Goal: Find specific page/section: Find specific page/section

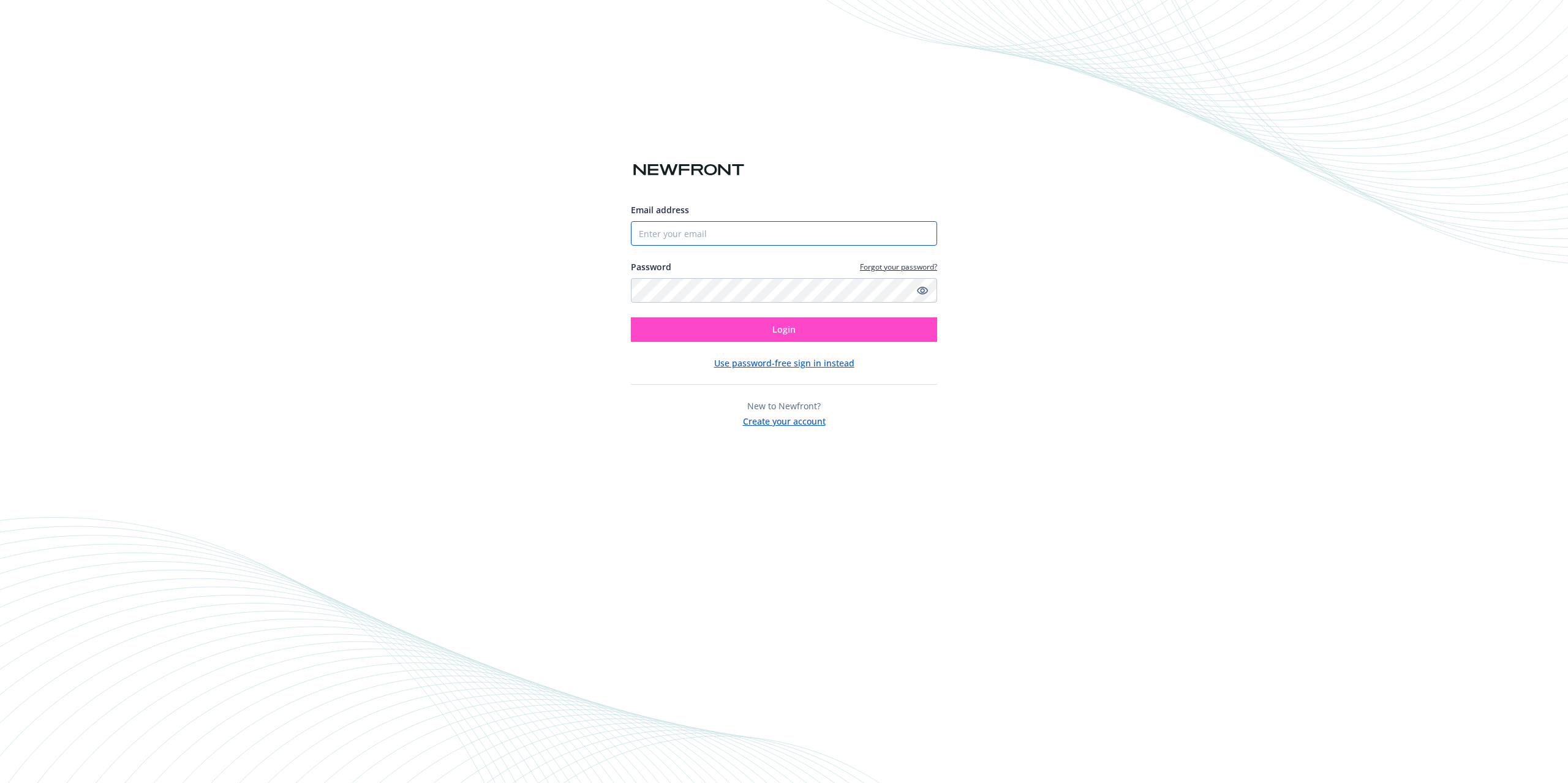
type input "[PERSON_NAME][EMAIL_ADDRESS][DOMAIN_NAME]"
click at [871, 329] on button "Login" at bounding box center [784, 329] width 307 height 25
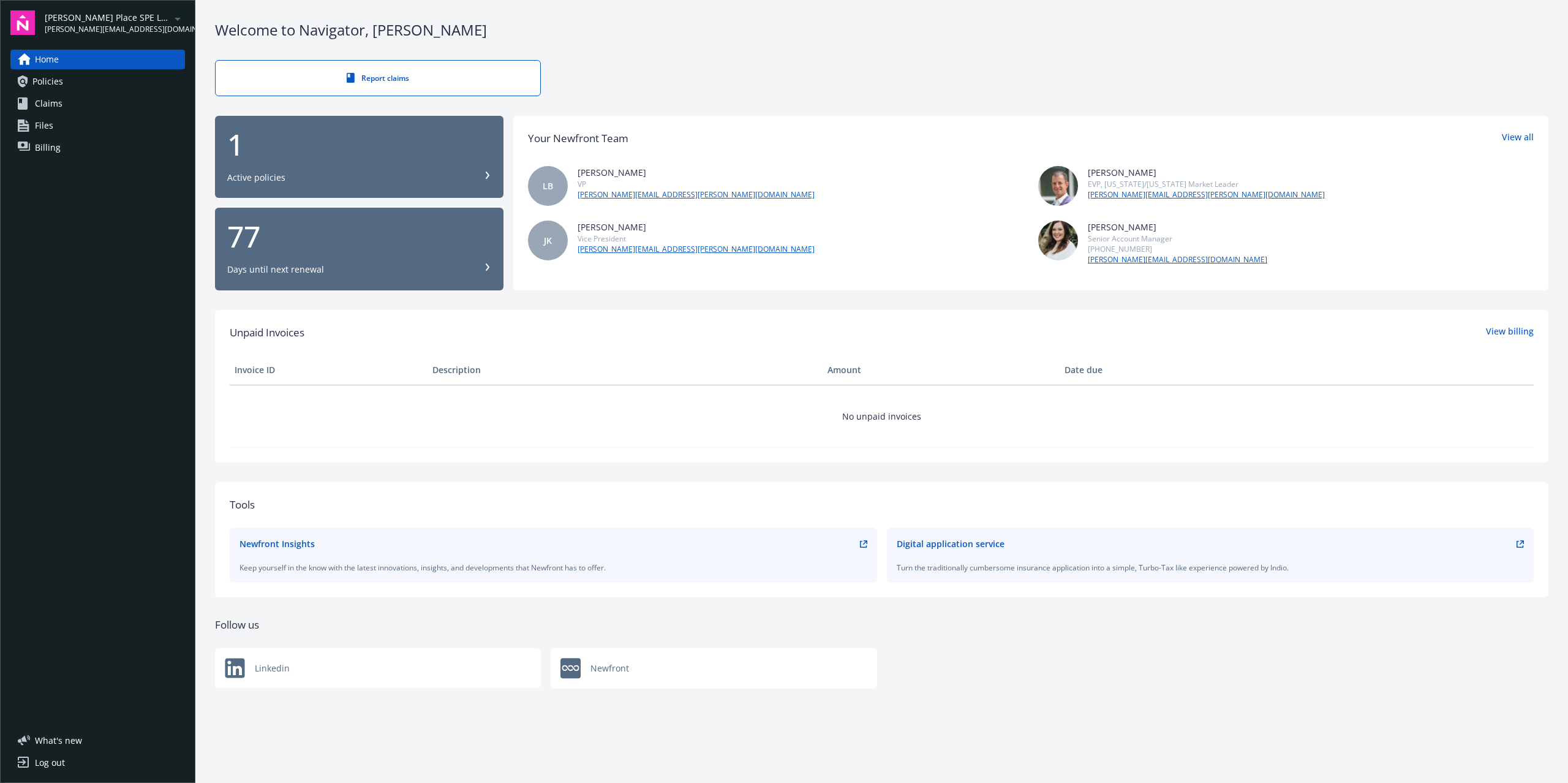
click at [132, 21] on span "[PERSON_NAME] Place SPE LLC" at bounding box center [108, 17] width 126 height 13
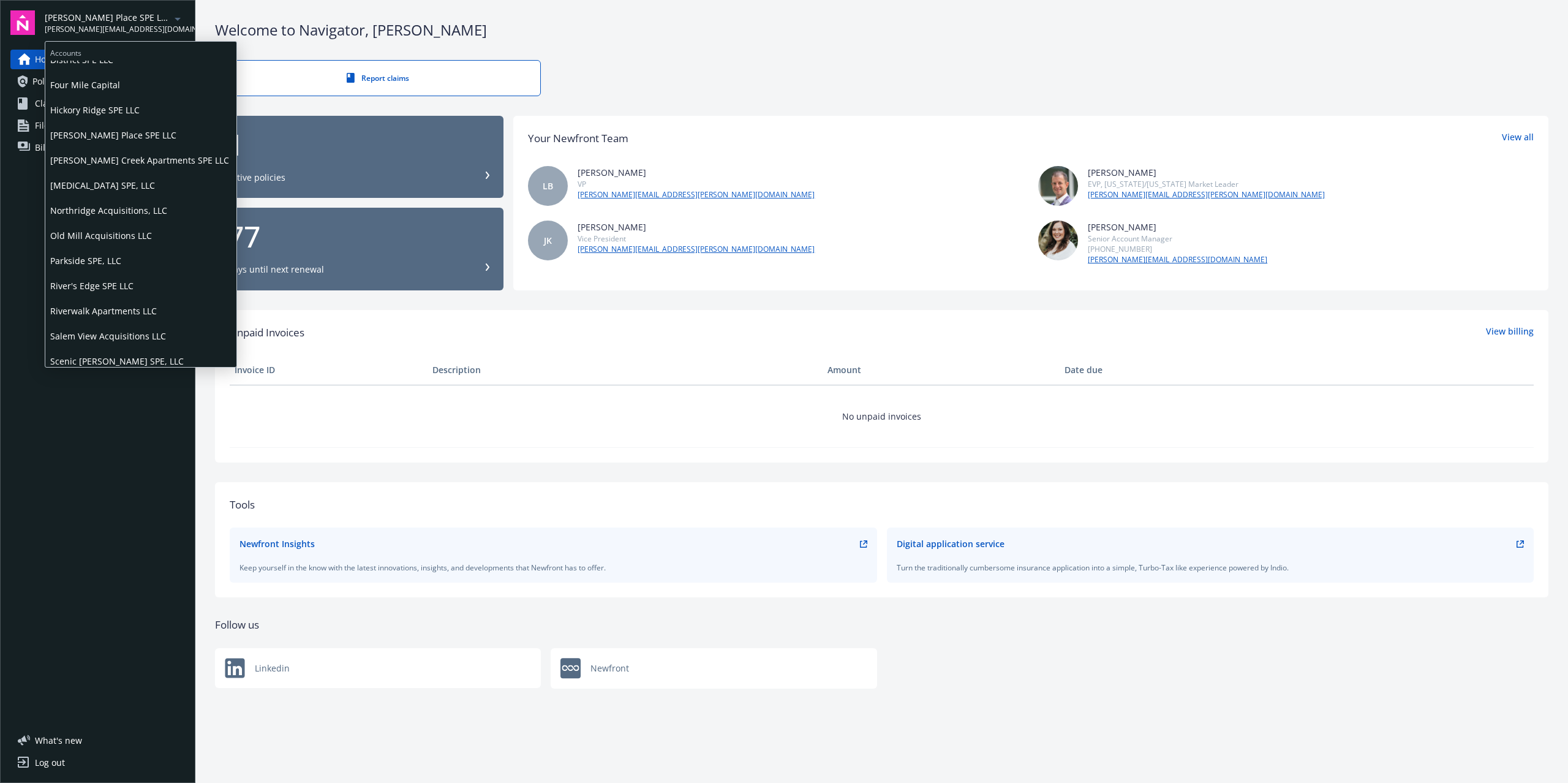
scroll to position [96, 0]
click at [127, 277] on span "River's Edge SPE LLC" at bounding box center [141, 279] width 181 height 25
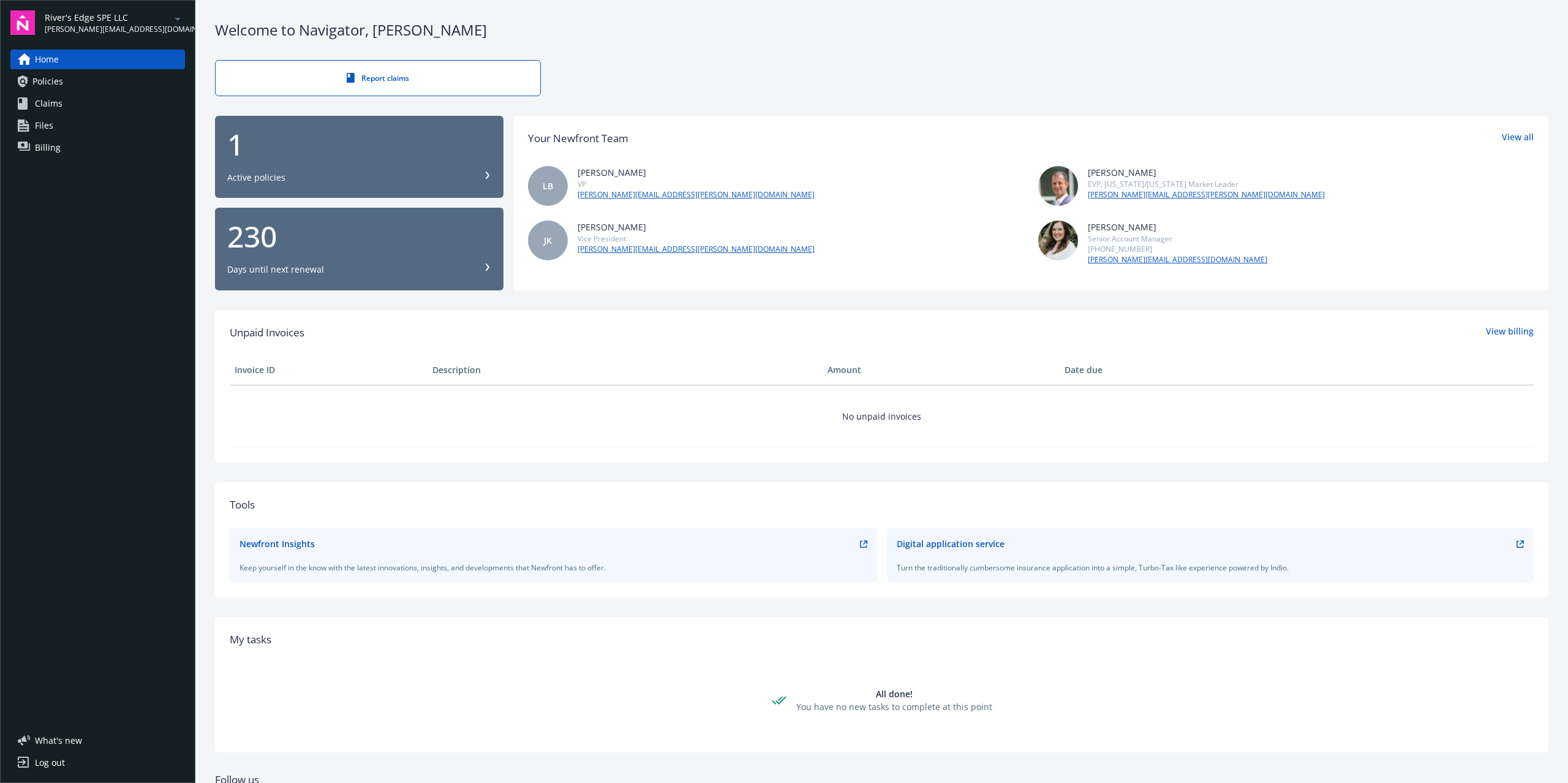
click at [378, 132] on div "1" at bounding box center [359, 144] width 264 height 29
